Goal: Information Seeking & Learning: Learn about a topic

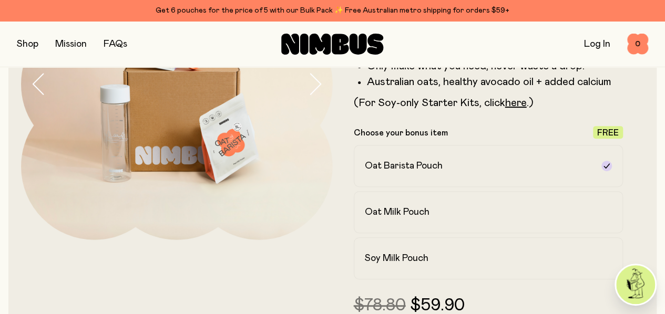
scroll to position [159, 0]
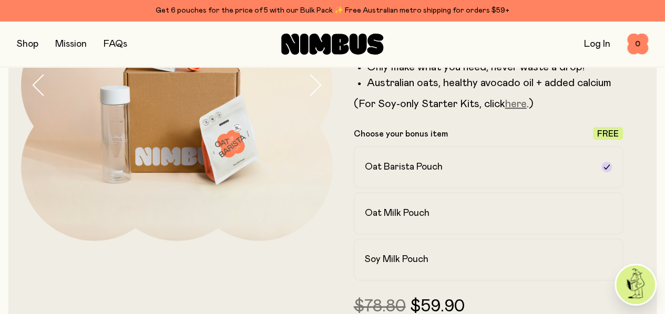
click at [527, 109] on link "here" at bounding box center [516, 104] width 22 height 11
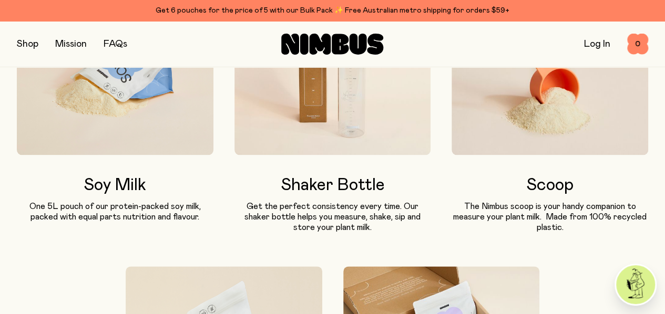
scroll to position [549, 0]
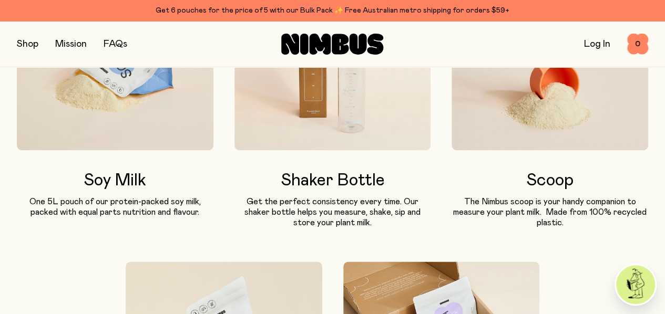
click at [183, 151] on img at bounding box center [115, 72] width 197 height 157
click at [156, 190] on h3 "Soy Milk" at bounding box center [115, 180] width 197 height 19
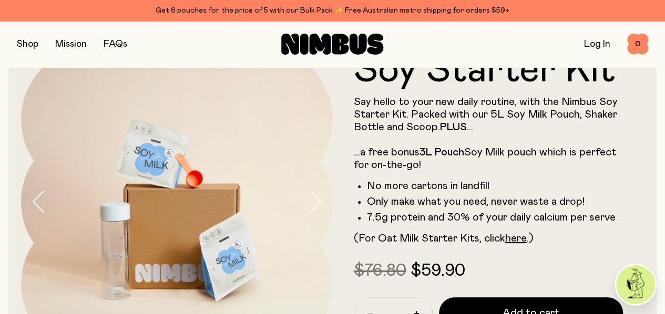
scroll to position [0, 0]
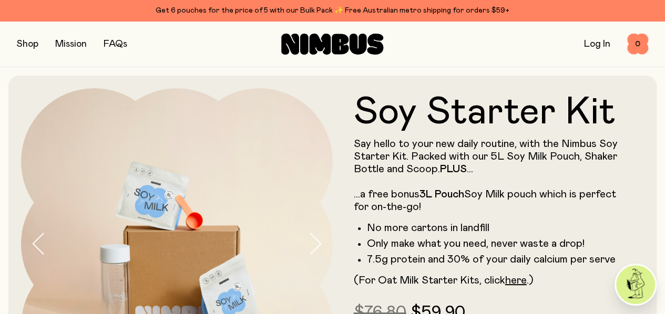
click at [289, 255] on img at bounding box center [177, 244] width 312 height 312
click at [308, 244] on icon "button" at bounding box center [315, 244] width 15 height 22
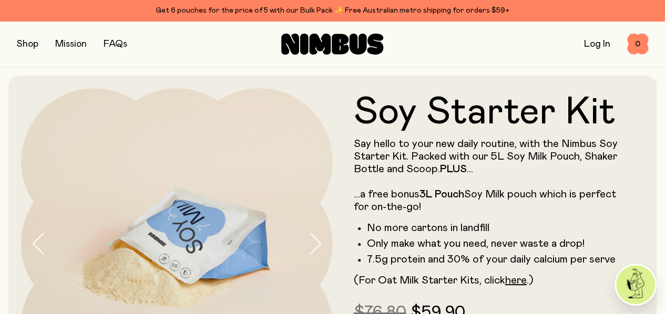
click at [313, 247] on icon "button" at bounding box center [315, 244] width 15 height 22
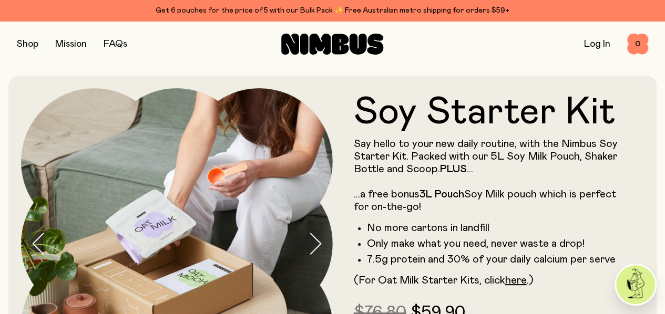
click at [313, 247] on icon "button" at bounding box center [315, 244] width 15 height 22
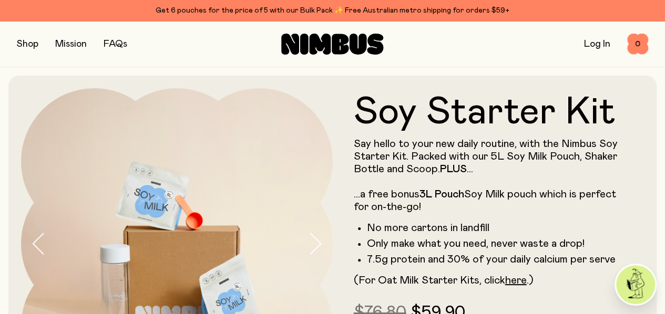
click at [313, 247] on icon "button" at bounding box center [315, 244] width 15 height 22
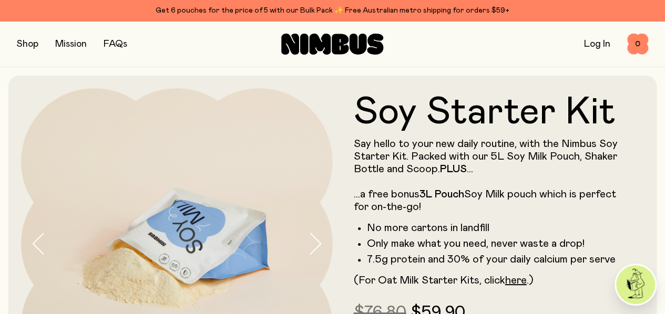
click at [308, 251] on icon "button" at bounding box center [315, 244] width 15 height 22
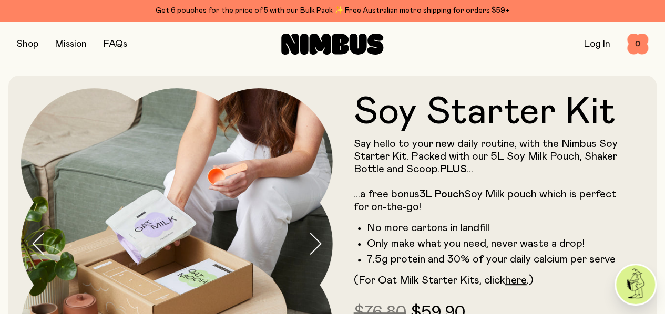
click at [322, 244] on button "button" at bounding box center [320, 244] width 25 height 312
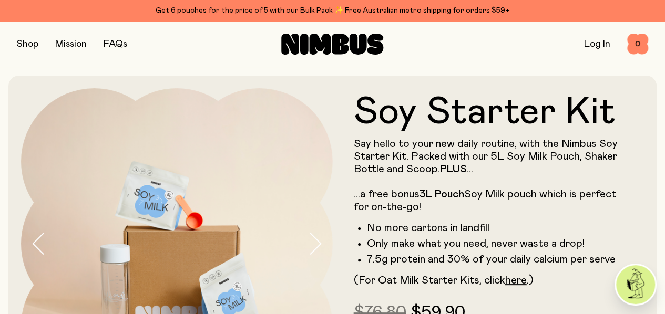
click at [122, 45] on link "FAQs" at bounding box center [116, 43] width 24 height 9
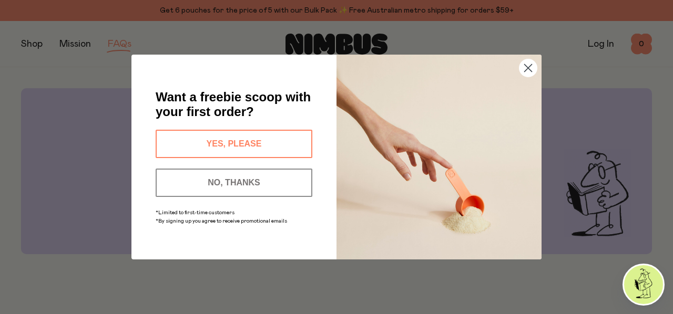
click at [525, 68] on circle "Close dialog" at bounding box center [527, 67] width 17 height 17
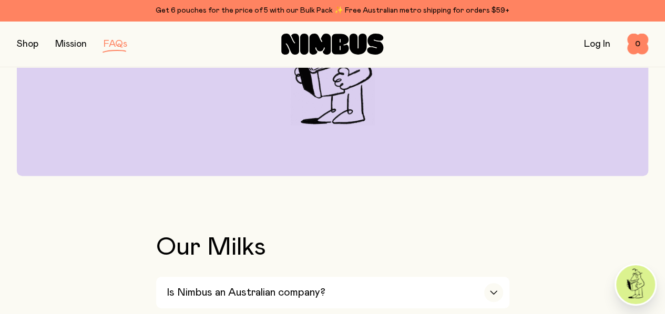
scroll to position [199, 0]
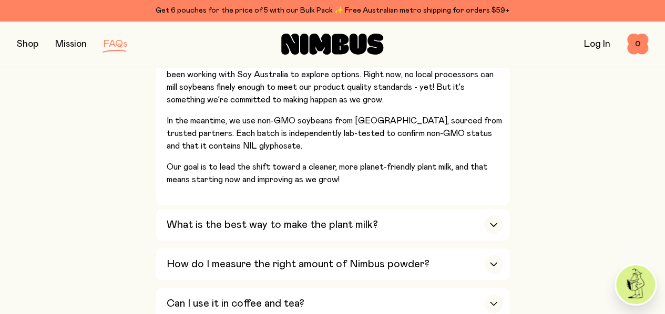
scroll to position [536, 0]
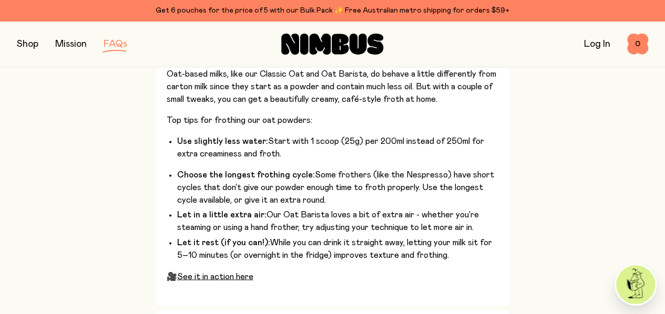
scroll to position [736, 0]
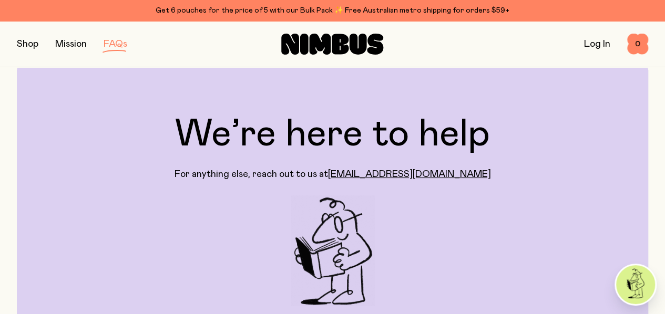
scroll to position [0, 0]
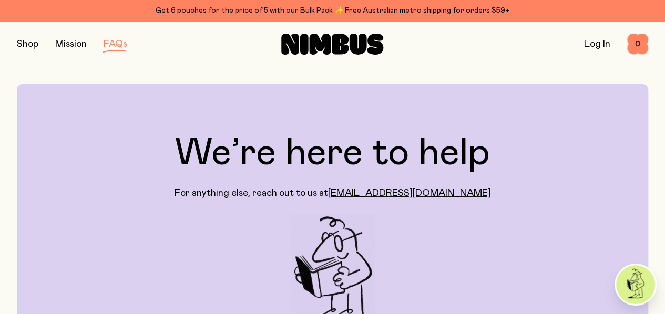
click at [28, 43] on button "button" at bounding box center [28, 44] width 22 height 15
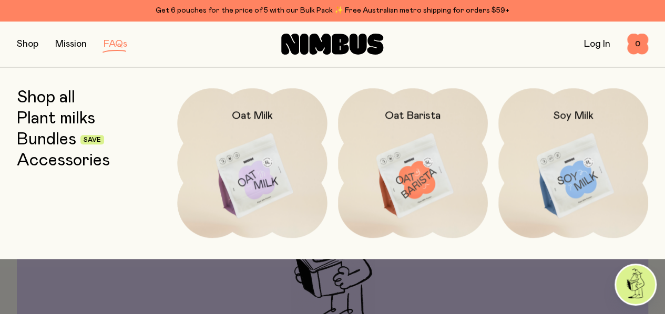
click at [556, 177] on img at bounding box center [573, 176] width 150 height 176
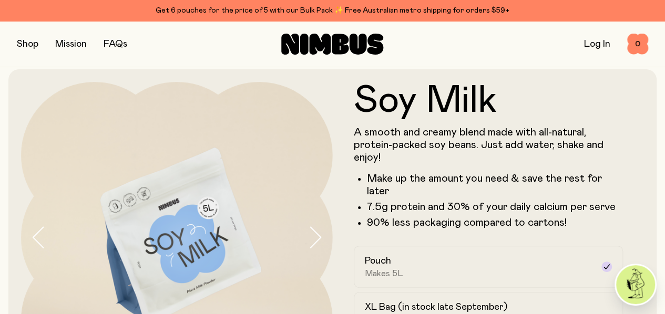
scroll to position [8, 0]
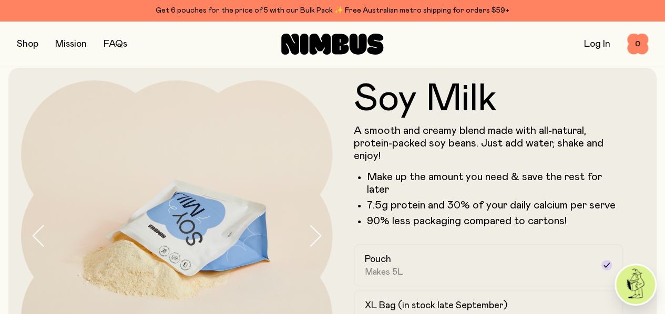
click at [289, 242] on img at bounding box center [177, 236] width 312 height 312
click at [46, 237] on icon "button" at bounding box center [39, 236] width 15 height 22
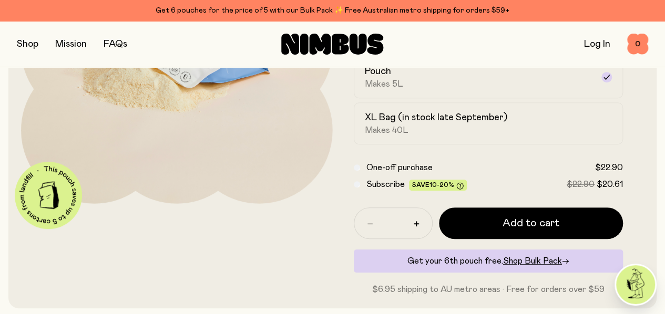
scroll to position [196, 0]
click at [272, 296] on div at bounding box center [177, 95] width 312 height 404
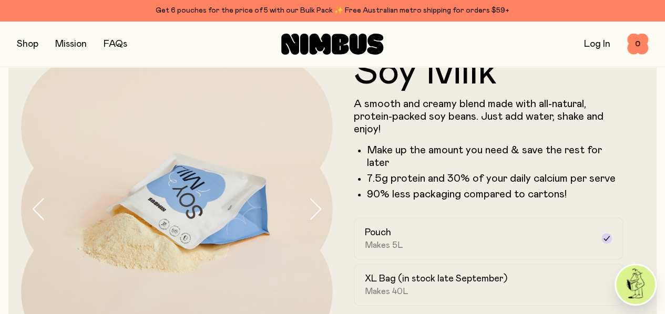
scroll to position [0, 0]
